Goal: Task Accomplishment & Management: Manage account settings

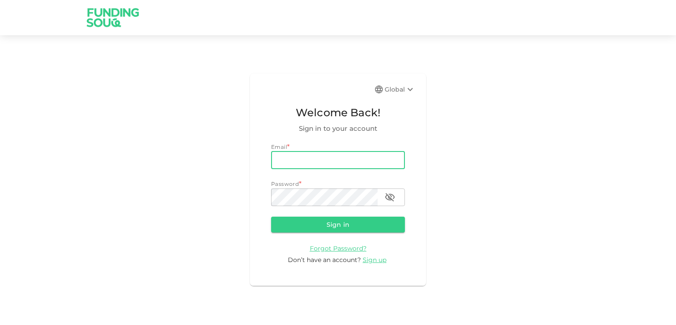
click at [332, 160] on input "email" at bounding box center [338, 160] width 134 height 18
type input "nilayshah1984@gmail.com"
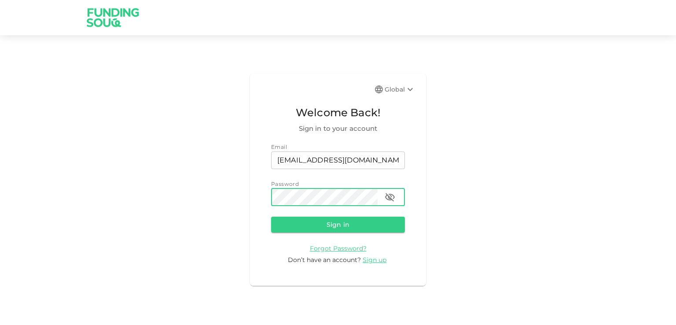
click at [271, 216] on button "Sign in" at bounding box center [338, 224] width 134 height 16
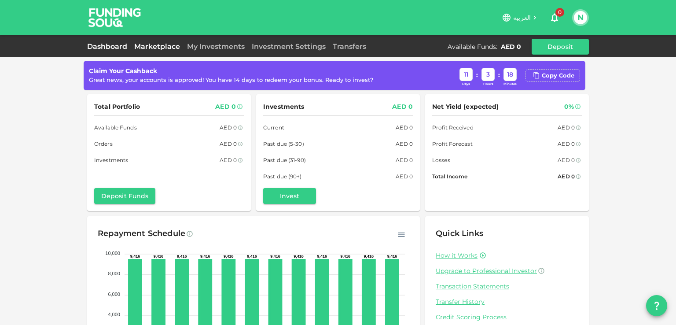
click at [155, 48] on link "Marketplace" at bounding box center [157, 46] width 53 height 8
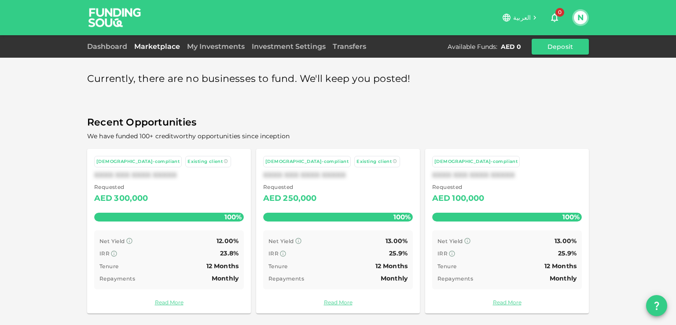
click at [558, 18] on icon "button" at bounding box center [554, 17] width 11 height 11
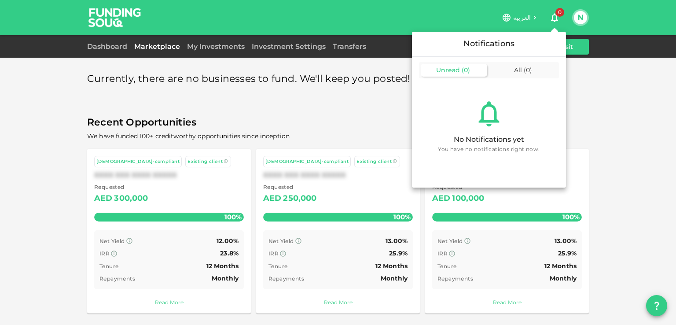
click at [0, 149] on div at bounding box center [338, 162] width 676 height 325
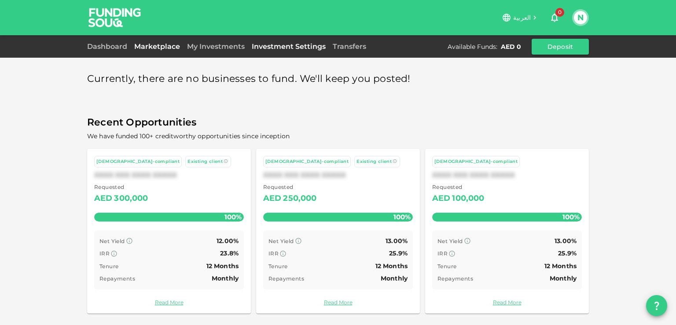
click at [260, 44] on link "Investment Settings" at bounding box center [288, 46] width 81 height 8
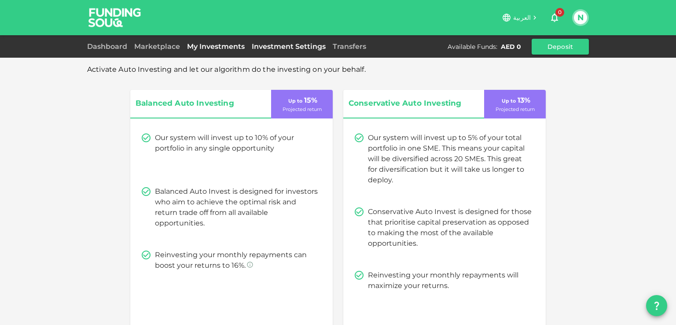
click at [192, 47] on link "My Investments" at bounding box center [215, 46] width 65 height 8
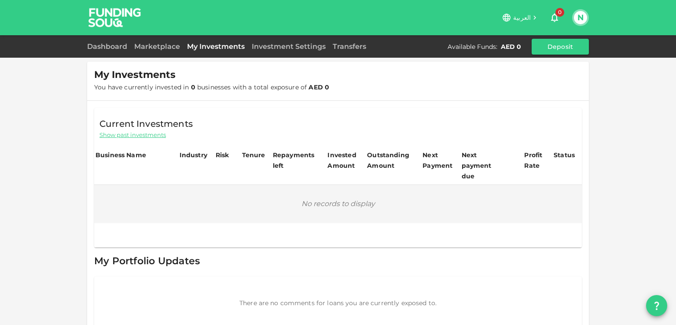
scroll to position [13, 0]
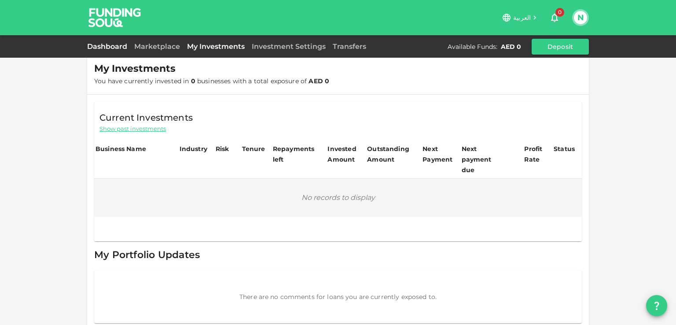
click at [124, 48] on link "Dashboard" at bounding box center [109, 46] width 44 height 8
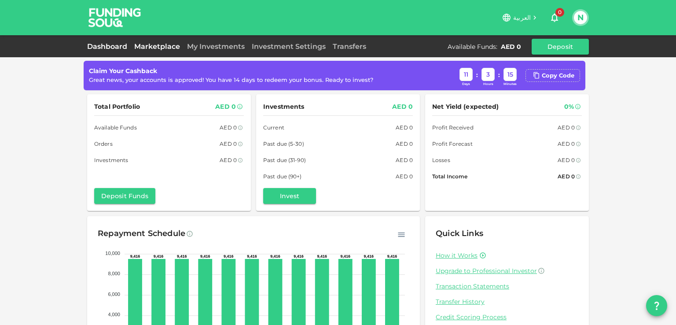
click at [167, 42] on link "Marketplace" at bounding box center [157, 46] width 53 height 8
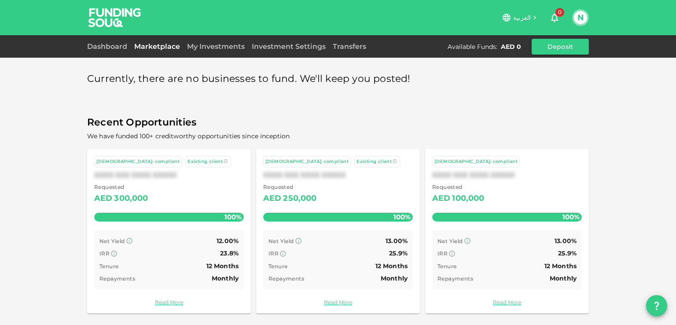
click at [107, 199] on div "AED" at bounding box center [103, 198] width 18 height 14
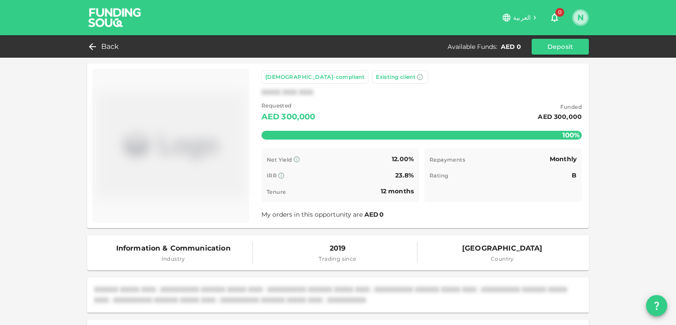
click at [581, 13] on button "N" at bounding box center [580, 17] width 13 height 13
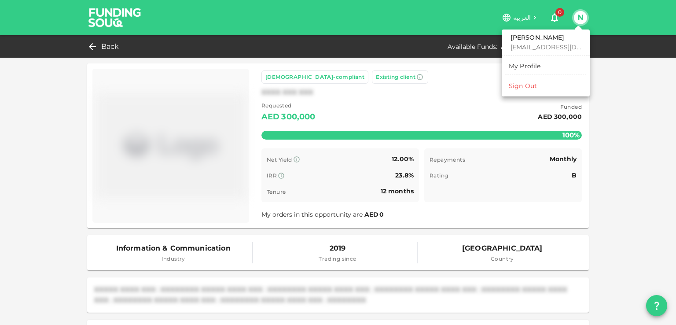
click at [534, 94] on div "Nilay nilayshah1984@gmail.com My Profile Sign Out" at bounding box center [545, 62] width 88 height 67
click at [533, 85] on div "Sign Out" at bounding box center [523, 85] width 28 height 9
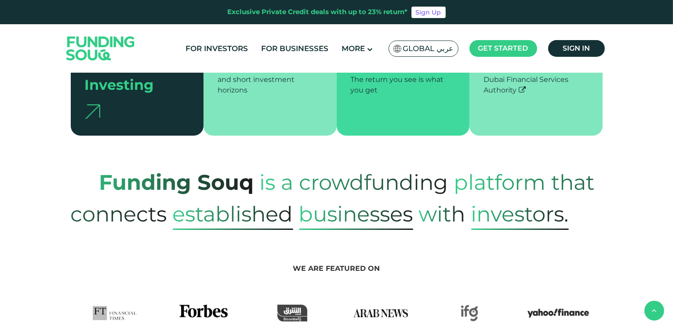
scroll to position [308, 0]
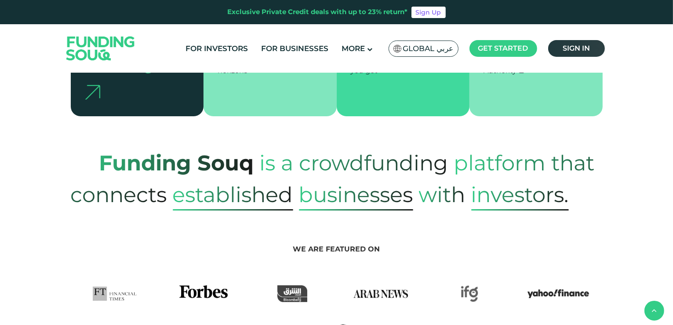
click at [581, 51] on span "Sign in" at bounding box center [576, 48] width 27 height 8
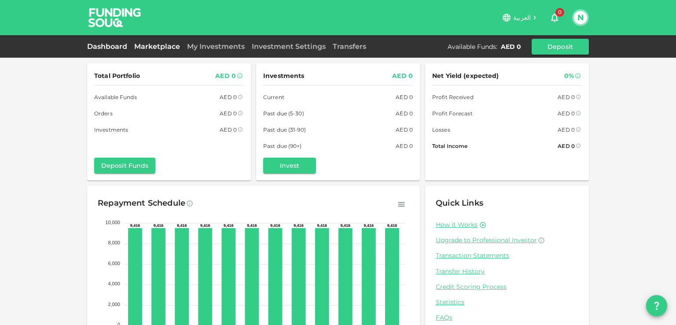
click at [169, 46] on link "Marketplace" at bounding box center [157, 46] width 53 height 8
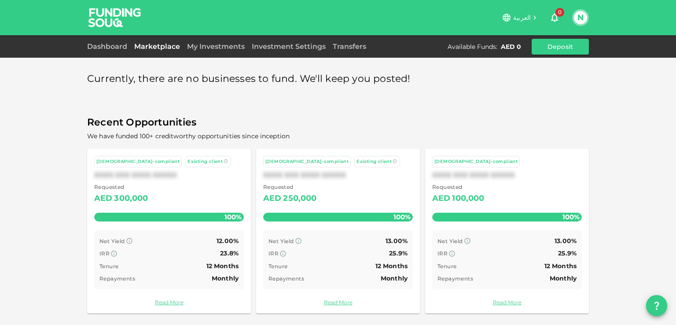
scroll to position [0, 0]
click at [156, 304] on link "Read More" at bounding box center [169, 301] width 150 height 8
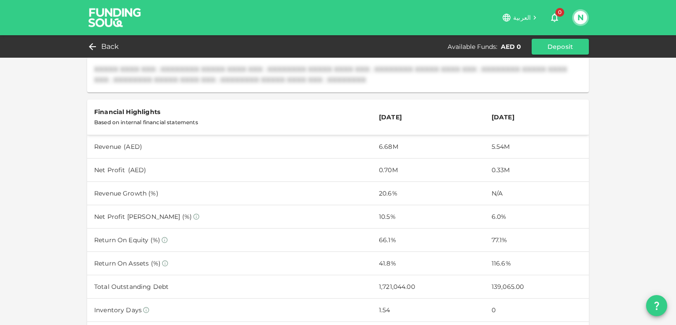
scroll to position [484, 0]
